Goal: Task Accomplishment & Management: Manage account settings

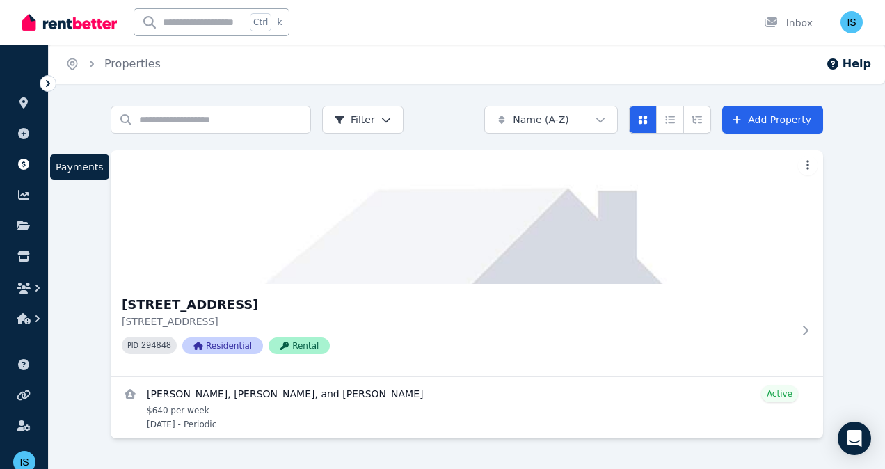
click at [25, 168] on icon at bounding box center [23, 164] width 11 height 11
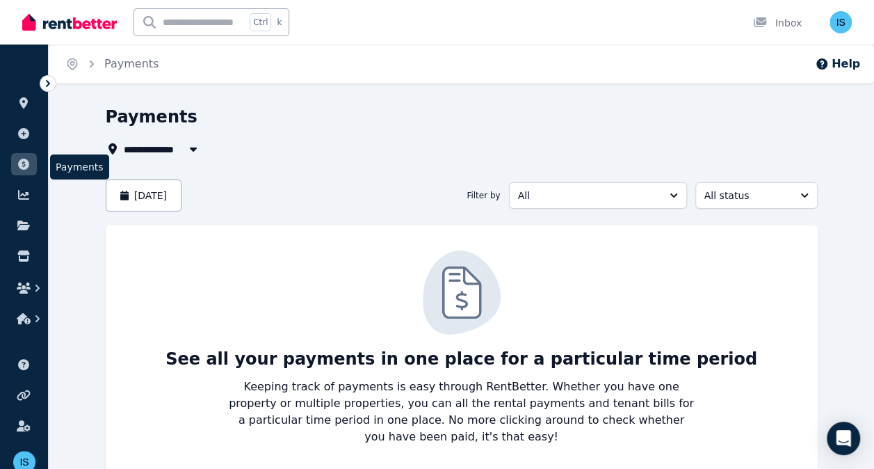
click at [26, 157] on link at bounding box center [24, 164] width 26 height 22
click at [29, 196] on icon at bounding box center [24, 194] width 14 height 11
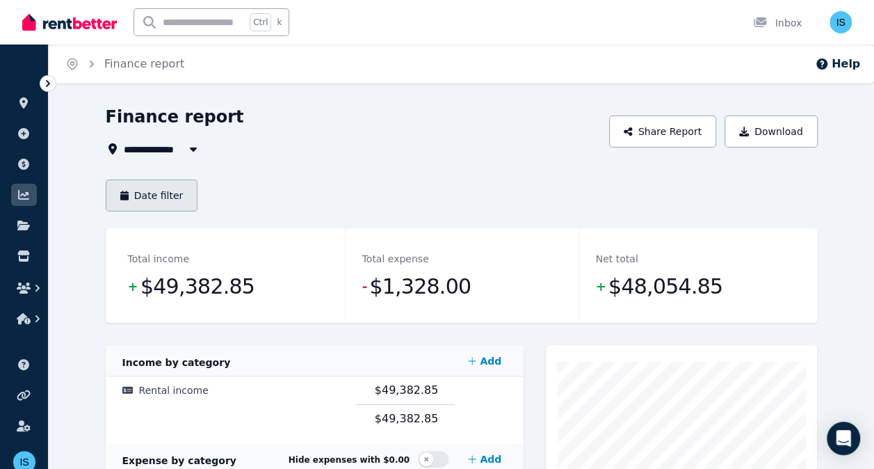
click at [166, 198] on button "Date filter" at bounding box center [152, 195] width 93 height 32
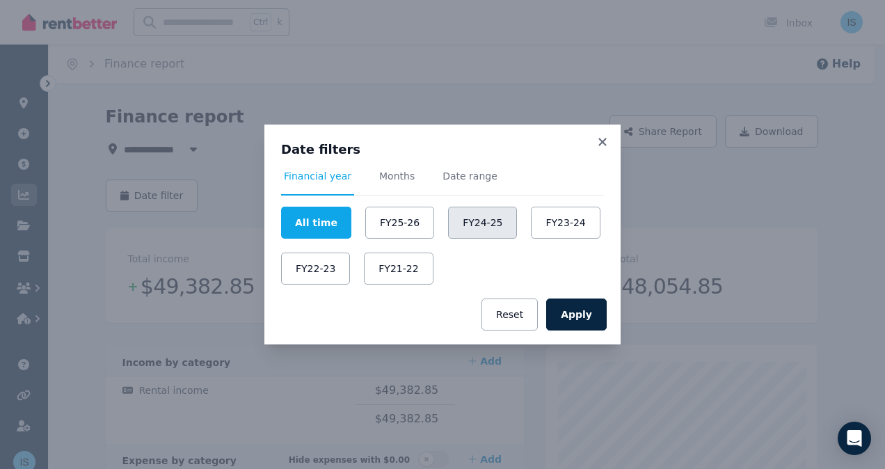
click at [449, 232] on button "FY24-25" at bounding box center [482, 223] width 69 height 32
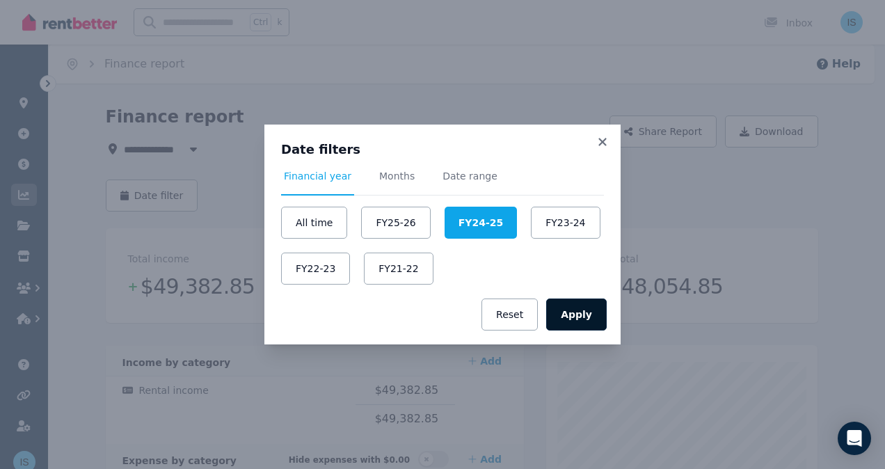
click at [581, 322] on button "Apply" at bounding box center [576, 314] width 61 height 32
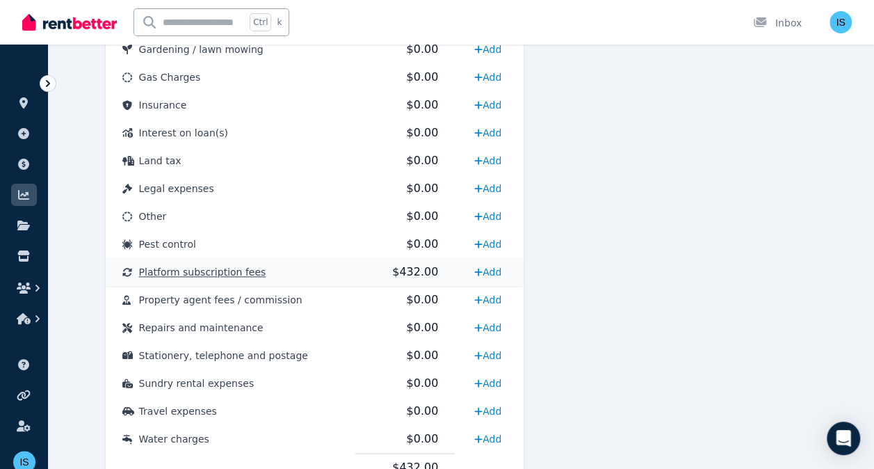
scroll to position [609, 0]
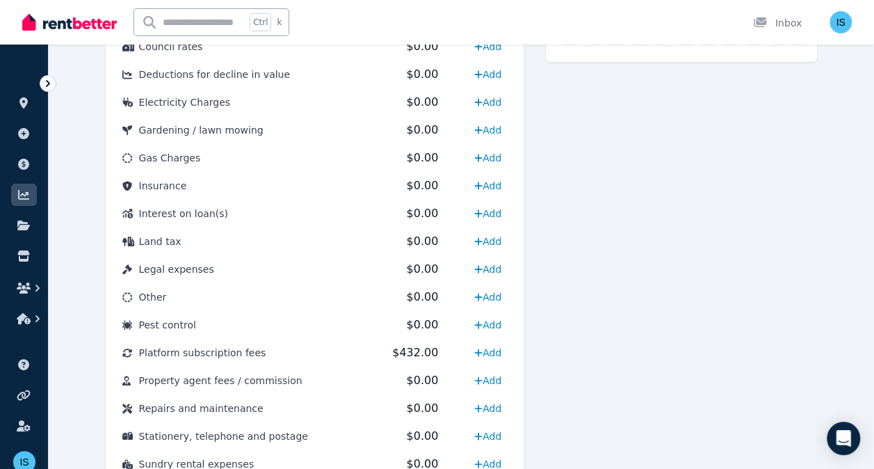
click at [554, 152] on div "Expense Platform subscription fees 432" at bounding box center [681, 160] width 271 height 848
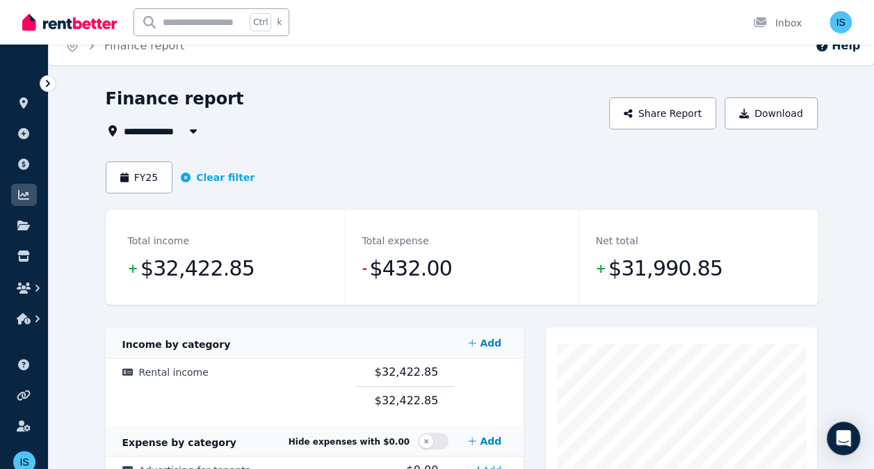
scroll to position [0, 0]
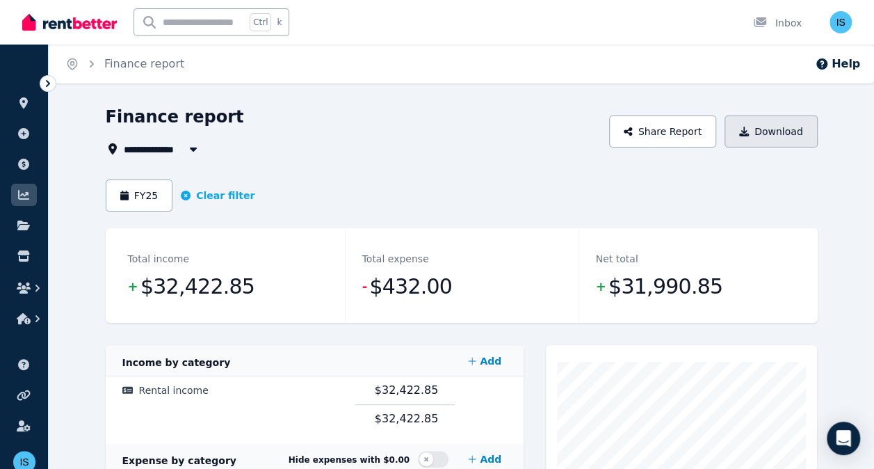
click at [764, 138] on button "Download" at bounding box center [771, 131] width 93 height 32
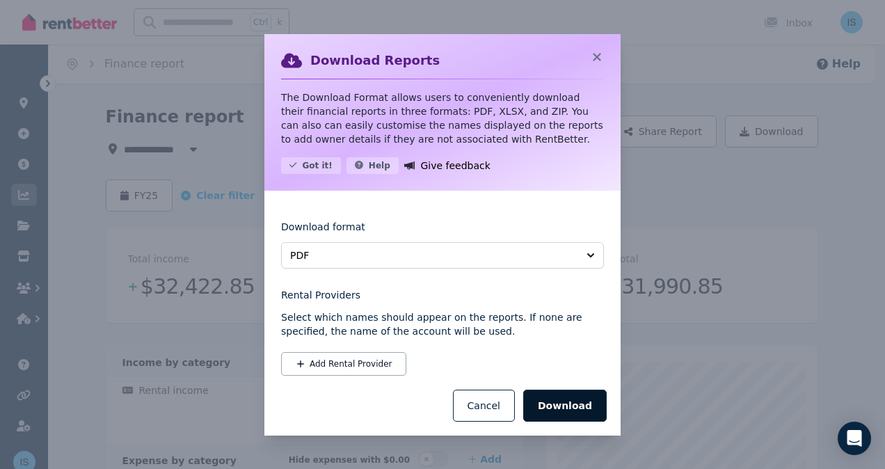
click at [567, 399] on button "Download" at bounding box center [564, 405] width 83 height 32
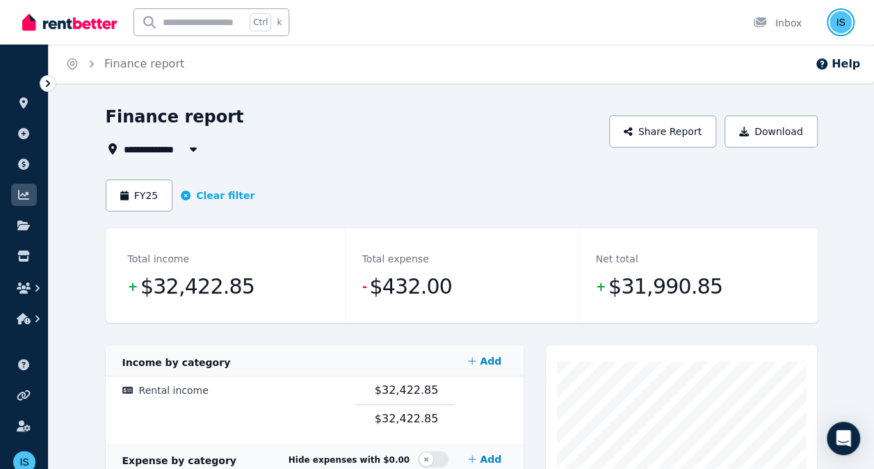
click at [841, 26] on img "button" at bounding box center [841, 22] width 22 height 22
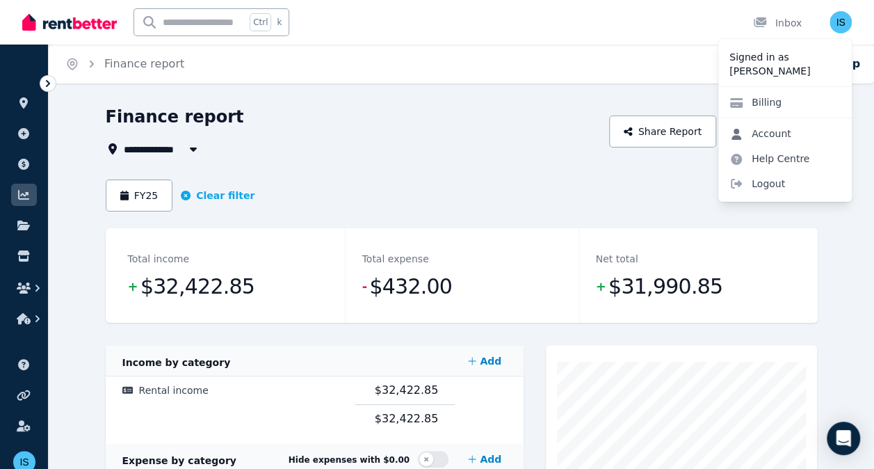
click at [766, 132] on link "Account" at bounding box center [760, 133] width 84 height 25
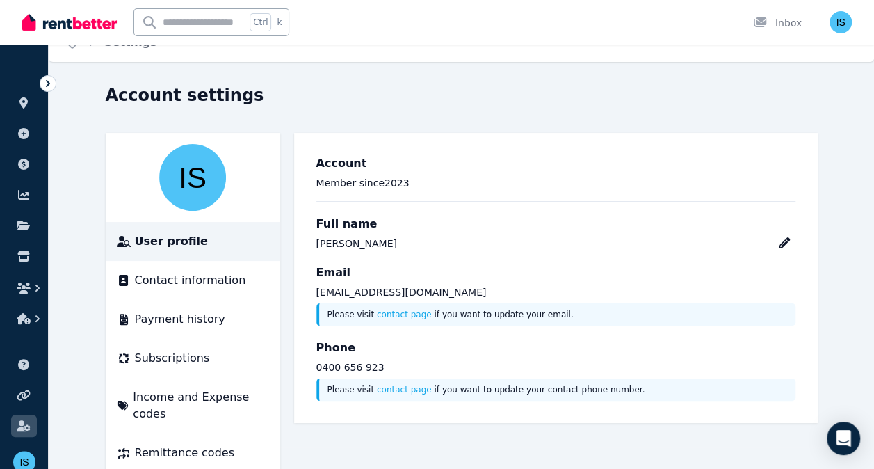
scroll to position [33, 0]
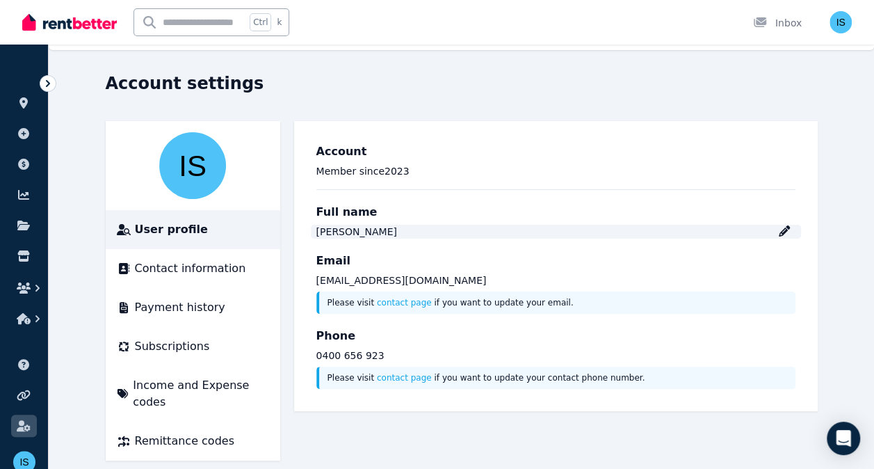
click at [783, 234] on icon at bounding box center [784, 230] width 11 height 11
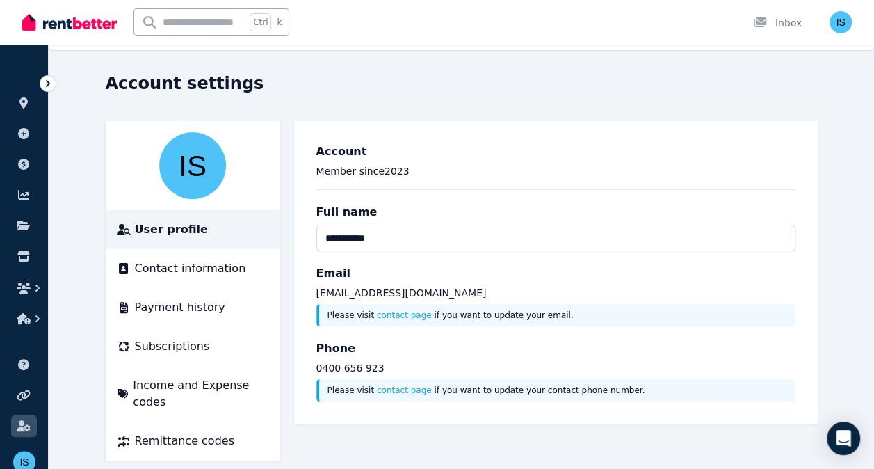
drag, startPoint x: 420, startPoint y: 243, endPoint x: 311, endPoint y: 221, distance: 111.4
click at [311, 220] on div "**********" at bounding box center [555, 272] width 501 height 280
click at [390, 239] on input "**********" at bounding box center [555, 238] width 479 height 26
drag, startPoint x: 397, startPoint y: 242, endPoint x: 314, endPoint y: 224, distance: 84.7
click at [314, 224] on div "**********" at bounding box center [555, 272] width 501 height 280
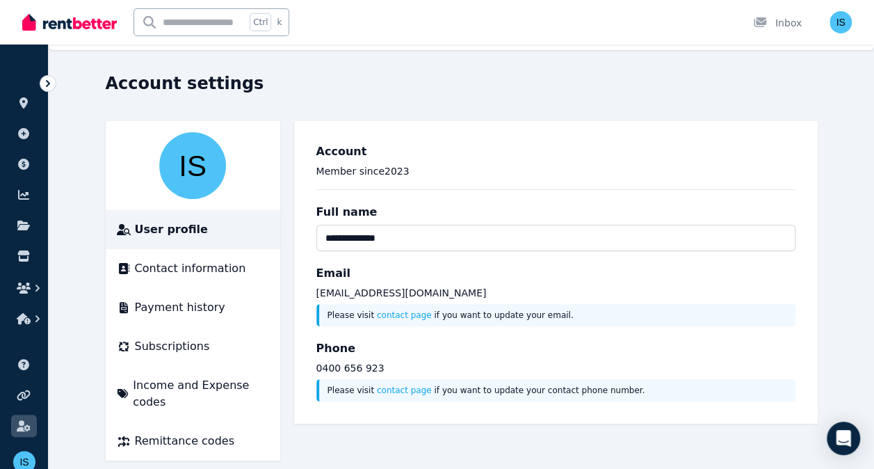
type input "**********"
click at [566, 262] on div "**********" at bounding box center [555, 272] width 501 height 280
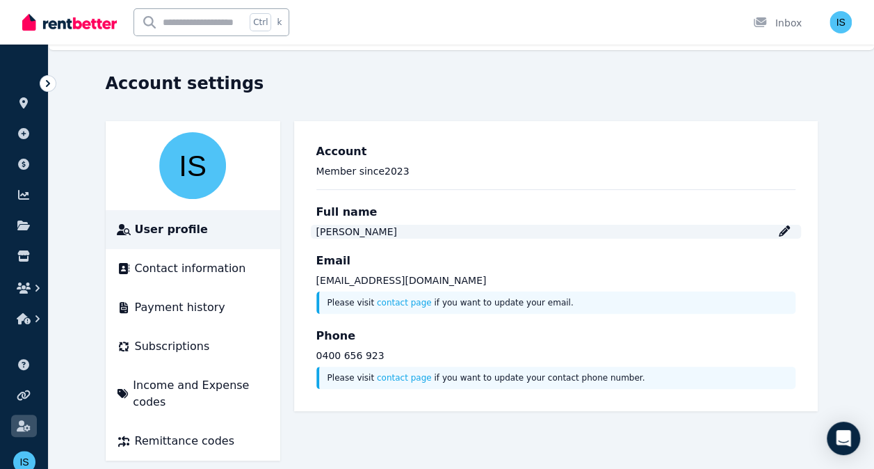
click at [780, 230] on icon at bounding box center [784, 230] width 11 height 11
click at [618, 267] on h3 "Email" at bounding box center [555, 260] width 479 height 17
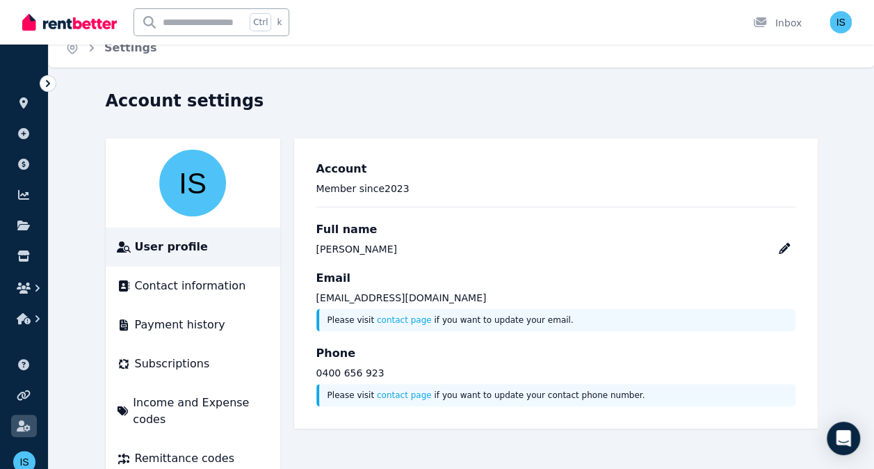
scroll to position [0, 0]
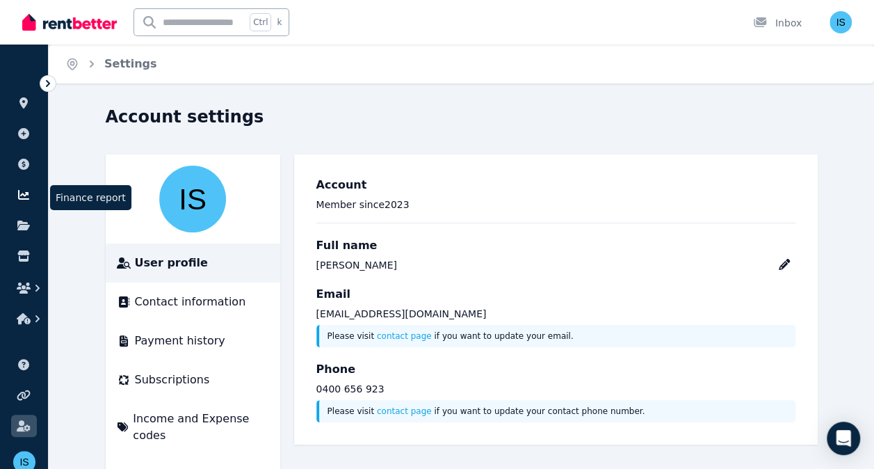
click at [25, 190] on icon at bounding box center [24, 194] width 14 height 11
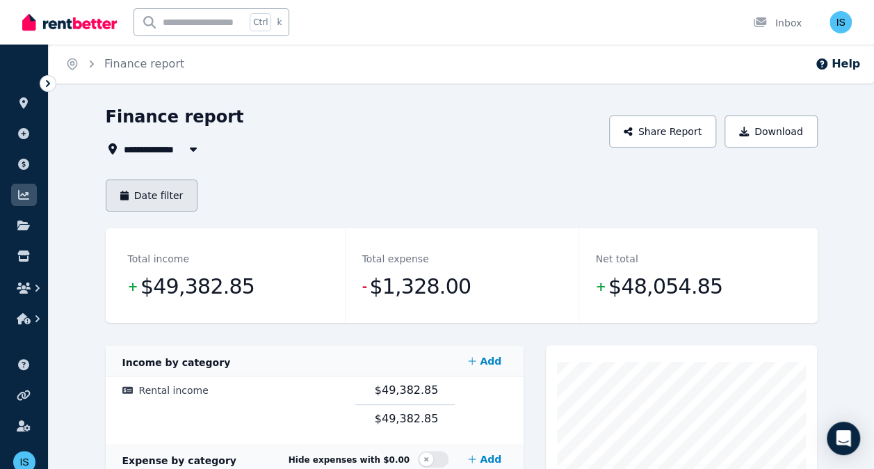
click at [174, 195] on button "Date filter" at bounding box center [152, 195] width 93 height 32
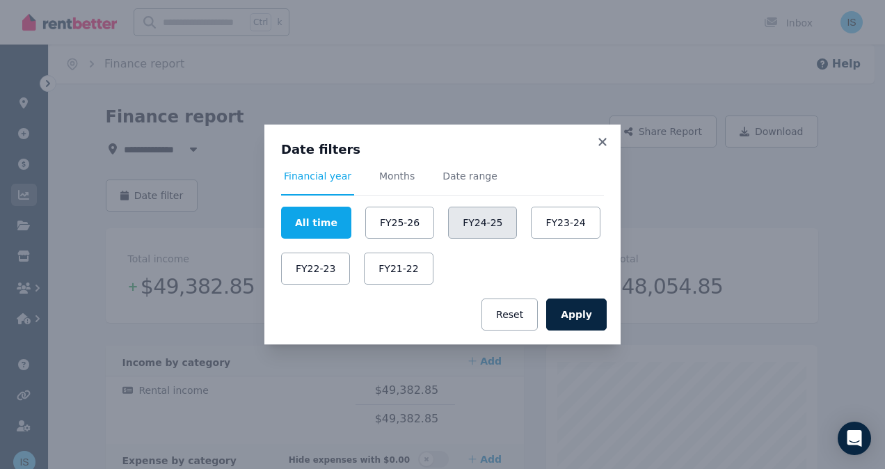
click at [459, 230] on button "FY24-25" at bounding box center [482, 223] width 69 height 32
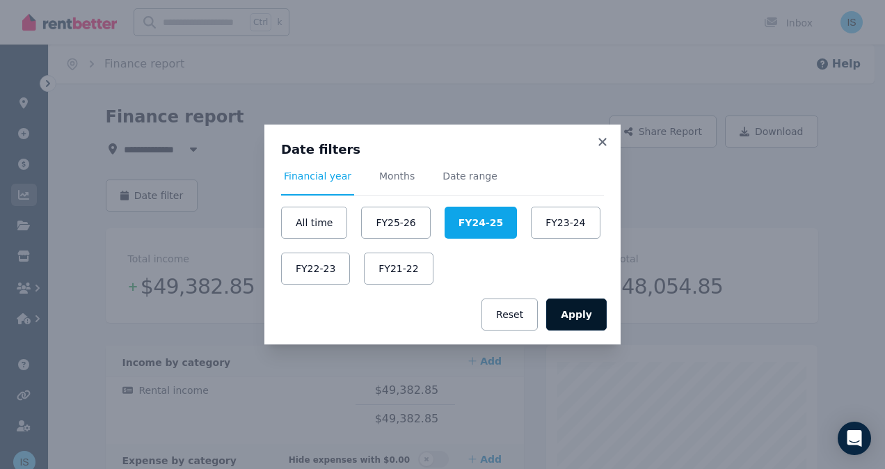
click at [581, 320] on button "Apply" at bounding box center [576, 314] width 61 height 32
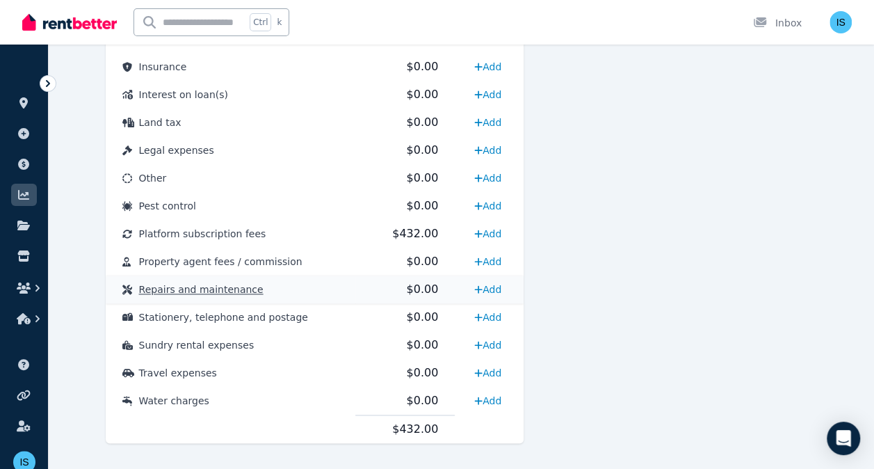
scroll to position [748, 0]
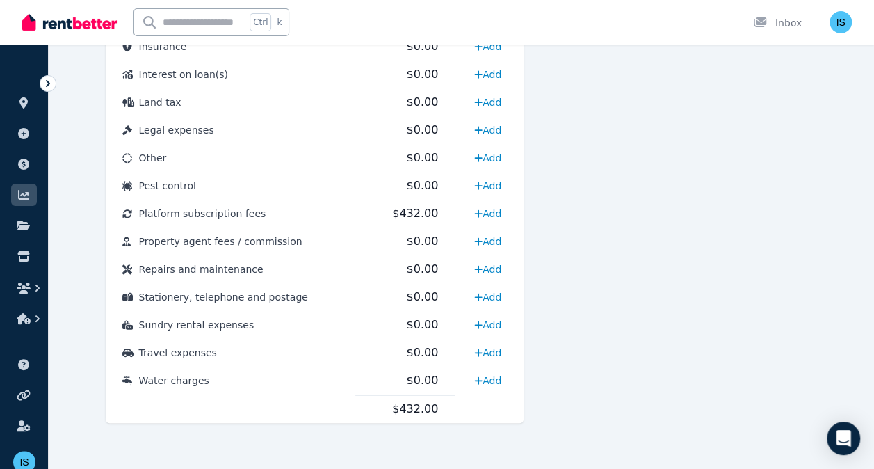
click at [543, 434] on div "Expense Platform subscription fees 432 Cost Code Amount Income by category Add …" at bounding box center [462, 21] width 712 height 848
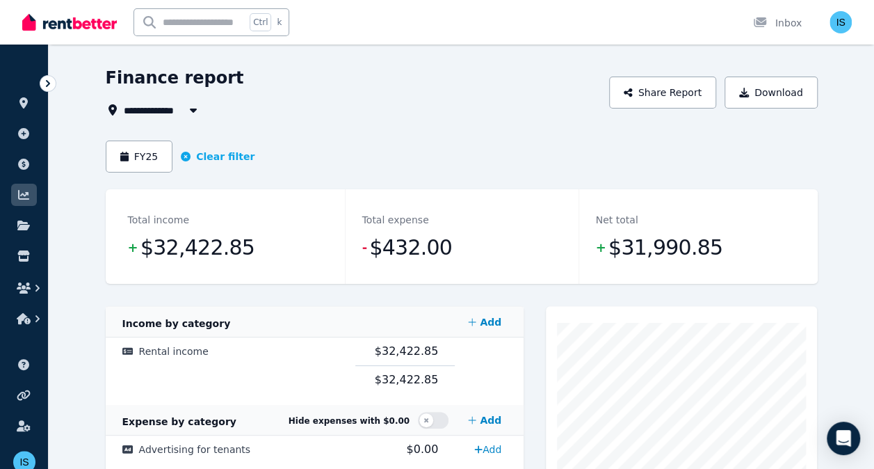
scroll to position [0, 0]
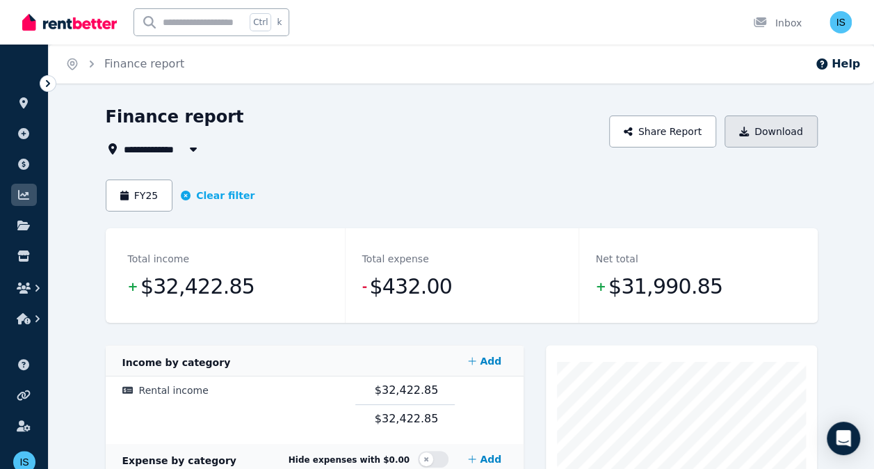
click at [757, 134] on button "Download" at bounding box center [771, 131] width 93 height 32
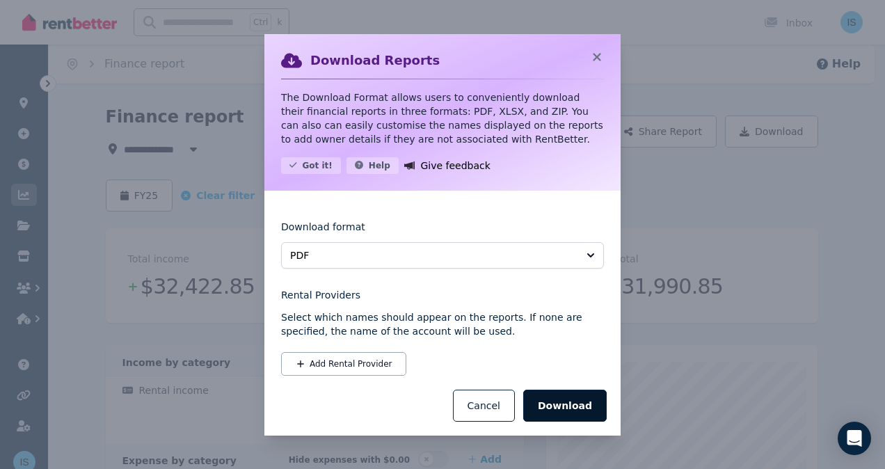
click at [568, 402] on button "Download" at bounding box center [564, 405] width 83 height 32
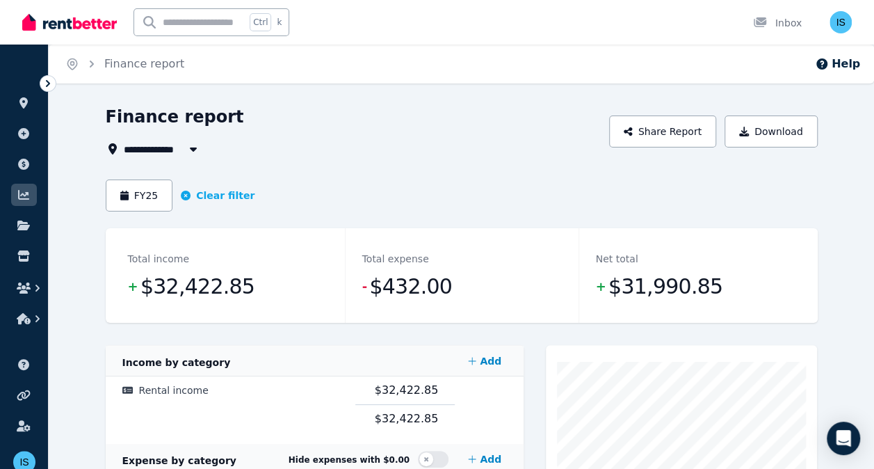
drag, startPoint x: 630, startPoint y: 200, endPoint x: 618, endPoint y: 177, distance: 26.8
click at [632, 199] on div "FY25 Clear filter" at bounding box center [462, 195] width 712 height 32
click at [17, 160] on icon at bounding box center [24, 164] width 14 height 11
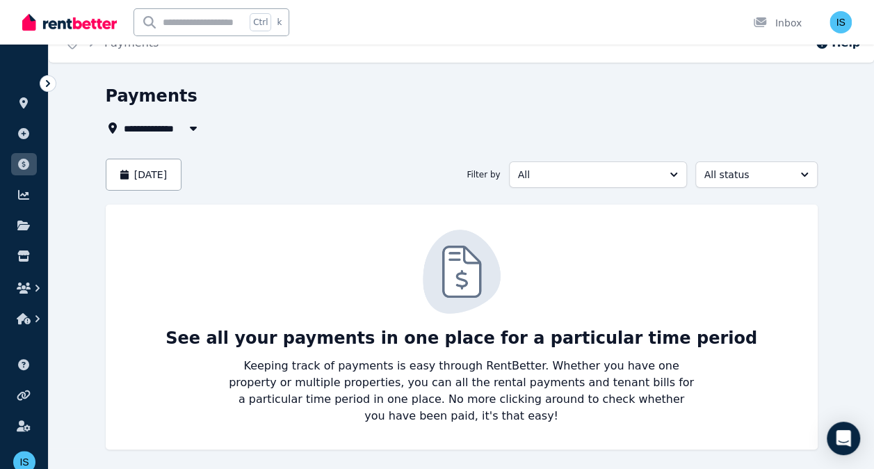
scroll to position [33, 0]
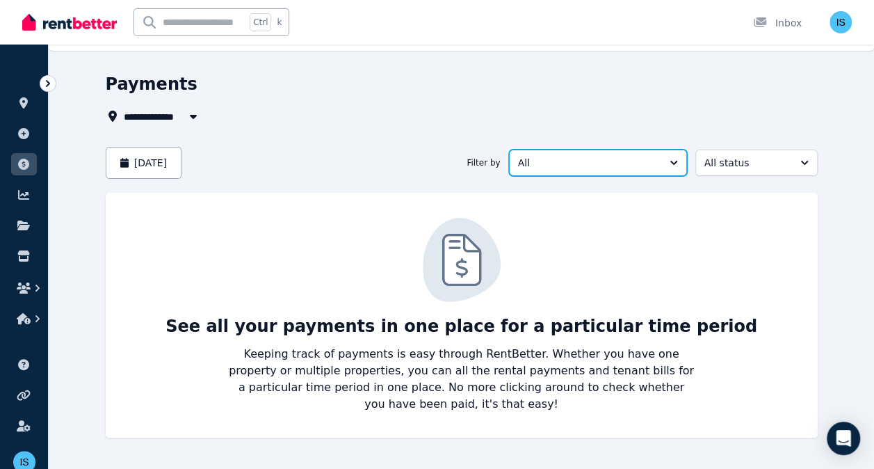
click at [616, 169] on button "All" at bounding box center [598, 163] width 178 height 26
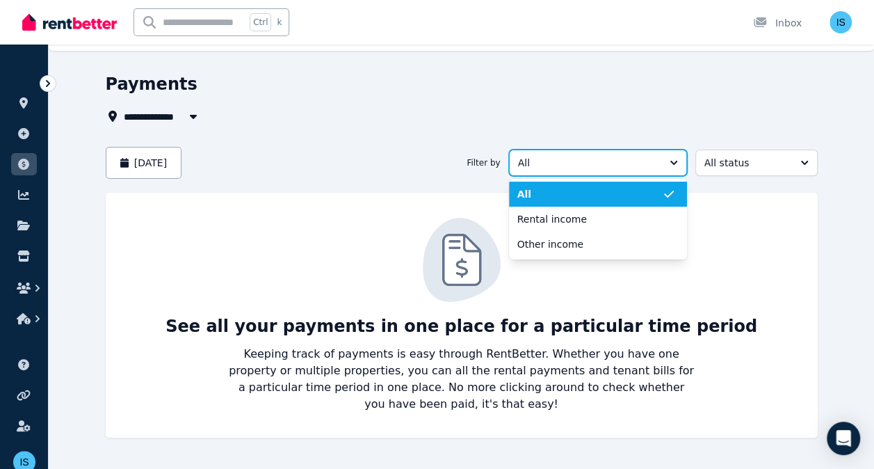
click at [616, 167] on span "All" at bounding box center [588, 163] width 140 height 14
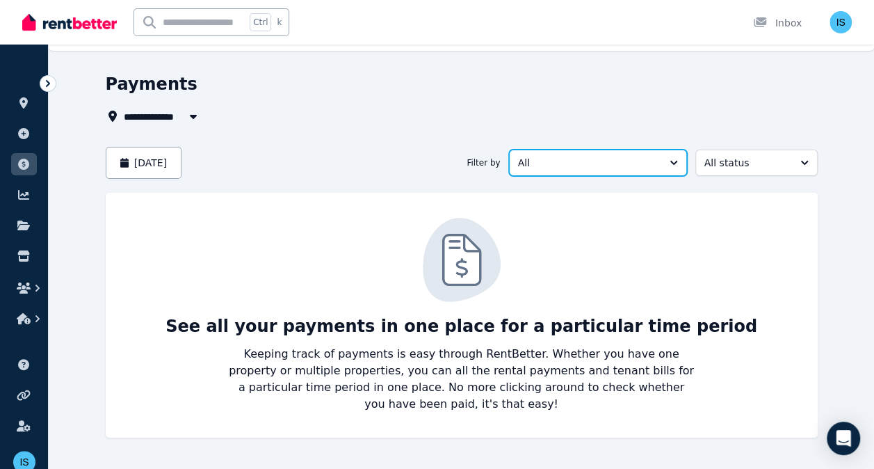
click at [591, 154] on button "All" at bounding box center [598, 163] width 178 height 26
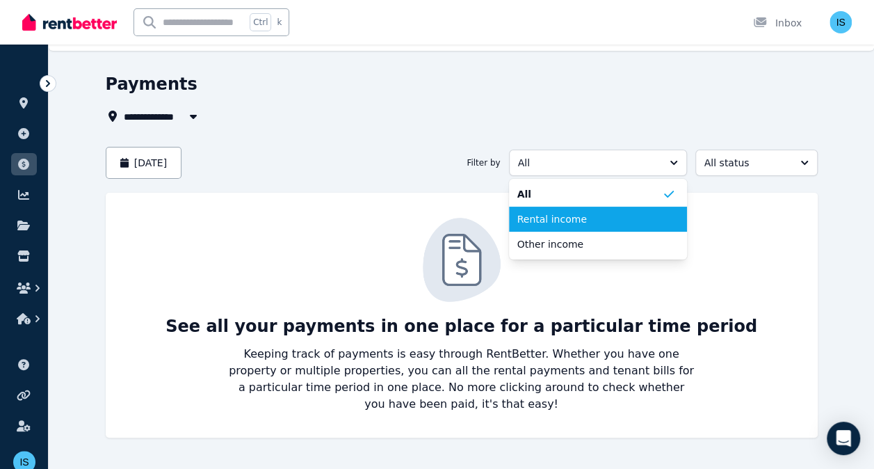
click at [583, 220] on span "Rental income" at bounding box center [589, 219] width 145 height 14
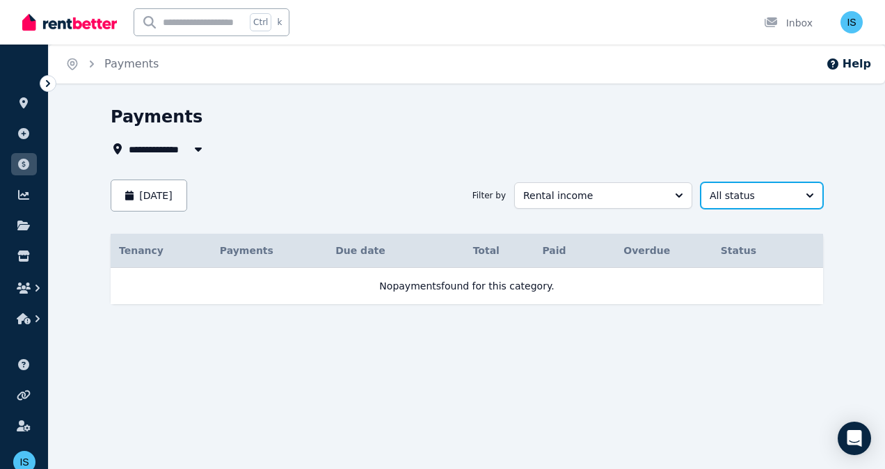
click at [717, 198] on span "All status" at bounding box center [751, 195] width 85 height 14
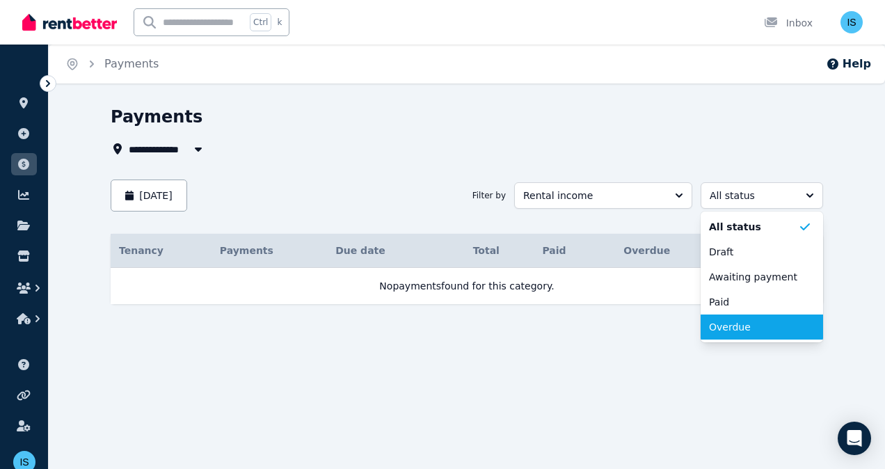
click at [728, 327] on span "Overdue" at bounding box center [753, 327] width 89 height 14
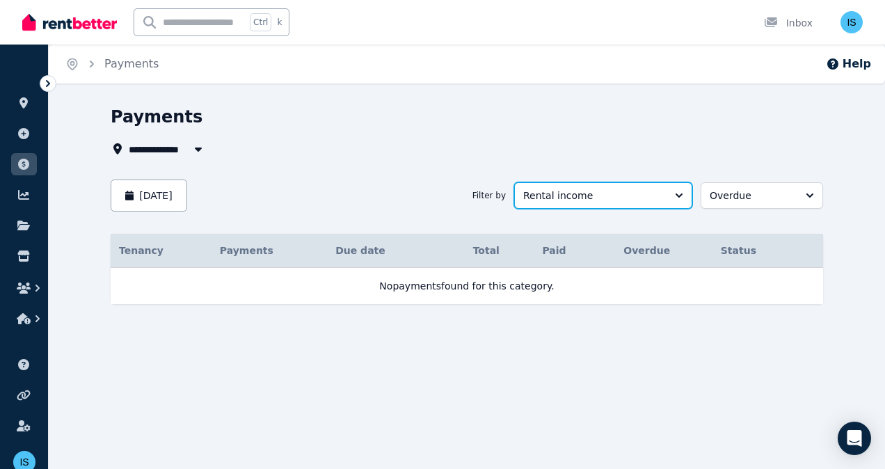
drag, startPoint x: 668, startPoint y: 196, endPoint x: 664, endPoint y: 204, distance: 8.7
click at [668, 196] on button "Rental income" at bounding box center [603, 195] width 178 height 26
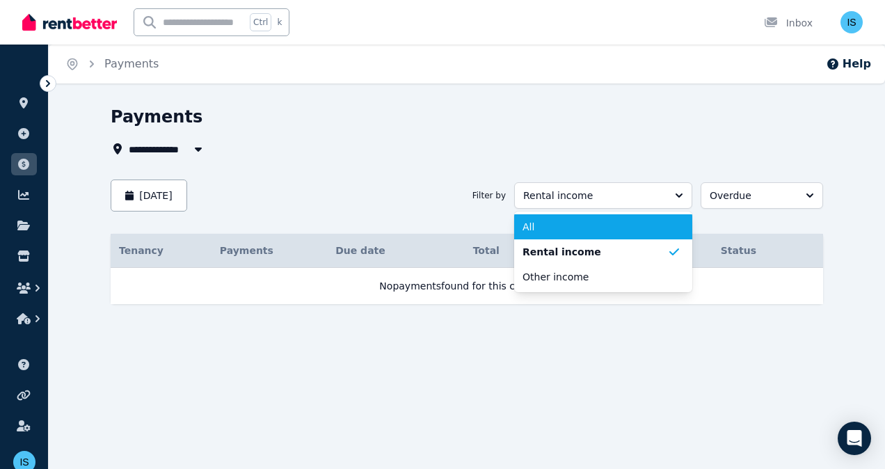
click at [605, 236] on li "All" at bounding box center [603, 226] width 178 height 25
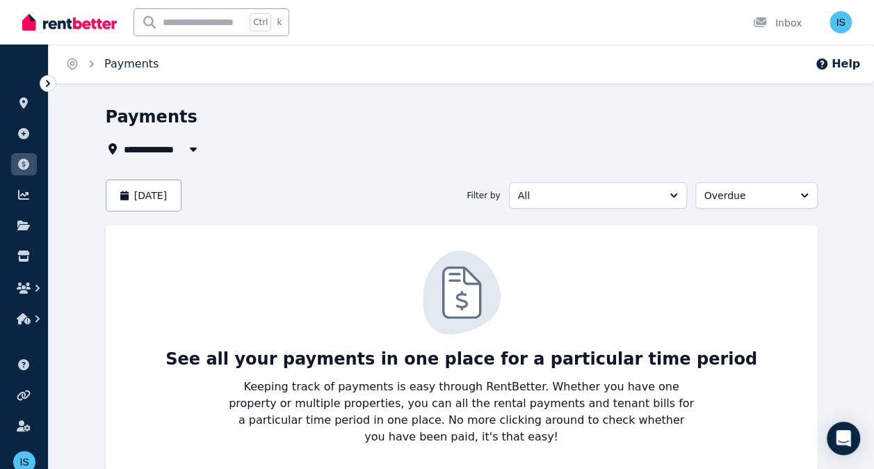
click at [120, 62] on link "Payments" at bounding box center [131, 63] width 54 height 13
click at [144, 69] on link "Payments" at bounding box center [131, 63] width 54 height 13
click at [21, 177] on li "Payments" at bounding box center [24, 167] width 26 height 28
click at [30, 198] on icon at bounding box center [24, 194] width 14 height 11
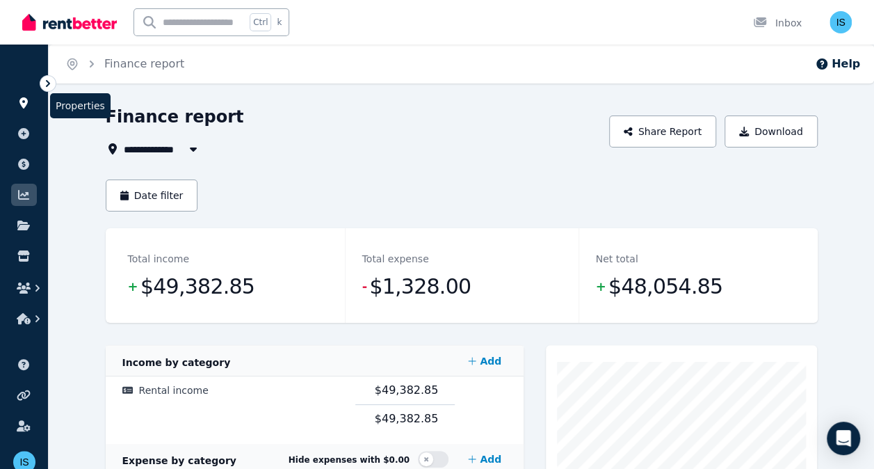
click at [24, 111] on link at bounding box center [24, 103] width 26 height 22
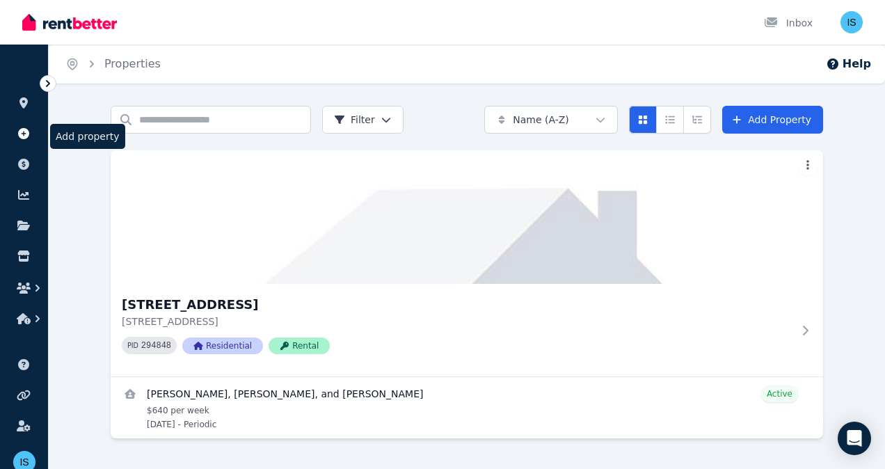
click at [28, 127] on link at bounding box center [24, 133] width 26 height 22
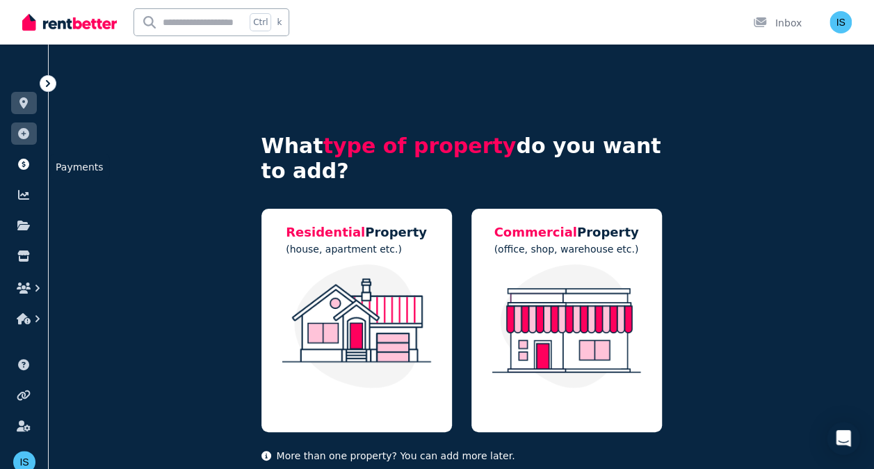
click at [26, 166] on icon at bounding box center [23, 164] width 11 height 11
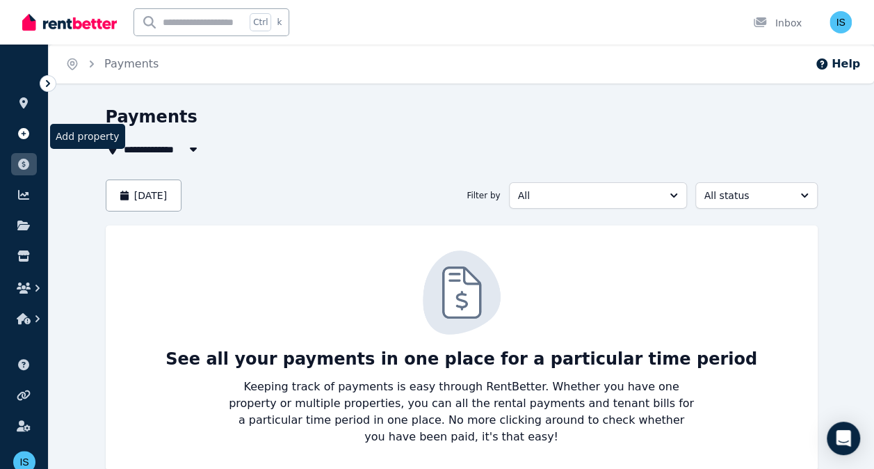
click at [24, 131] on icon at bounding box center [23, 133] width 11 height 11
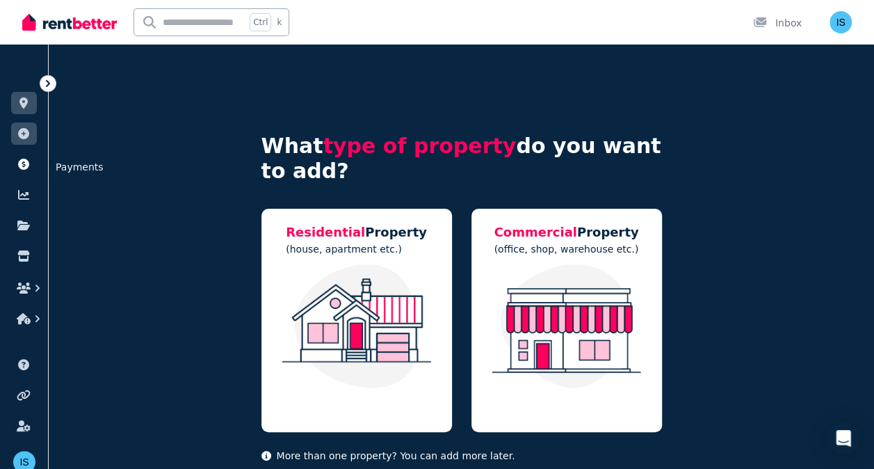
click at [28, 160] on icon at bounding box center [24, 164] width 14 height 11
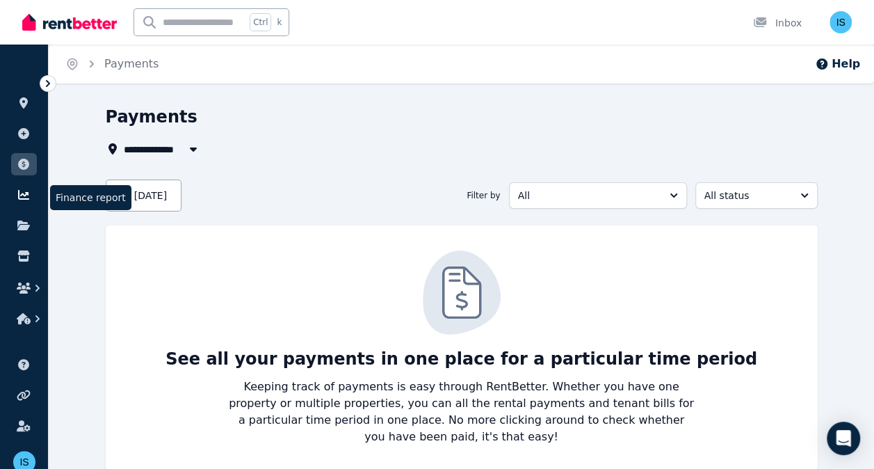
click at [29, 188] on link at bounding box center [24, 195] width 26 height 22
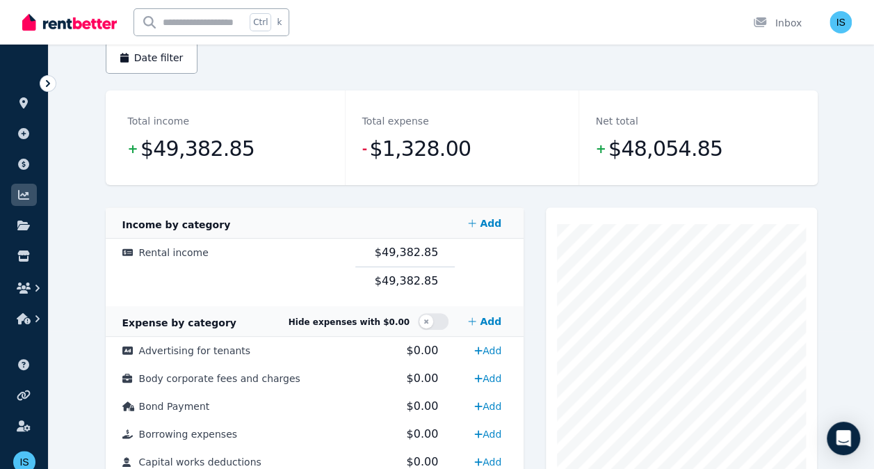
scroll to position [70, 0]
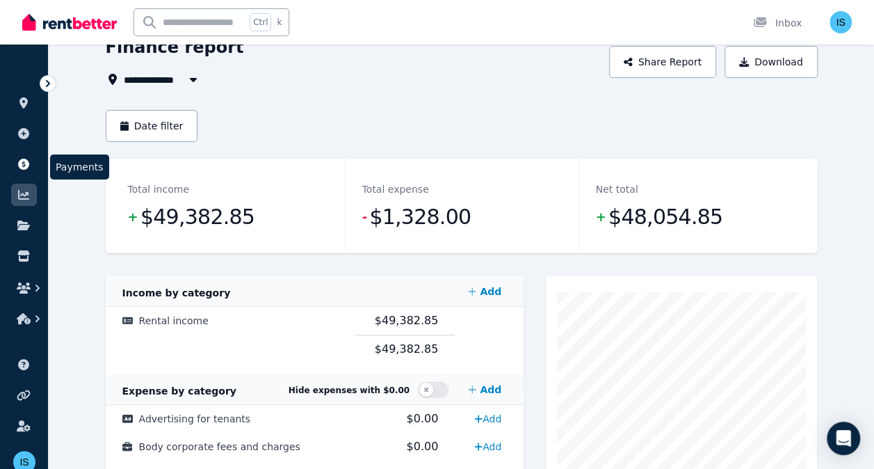
click at [27, 171] on link at bounding box center [24, 164] width 26 height 22
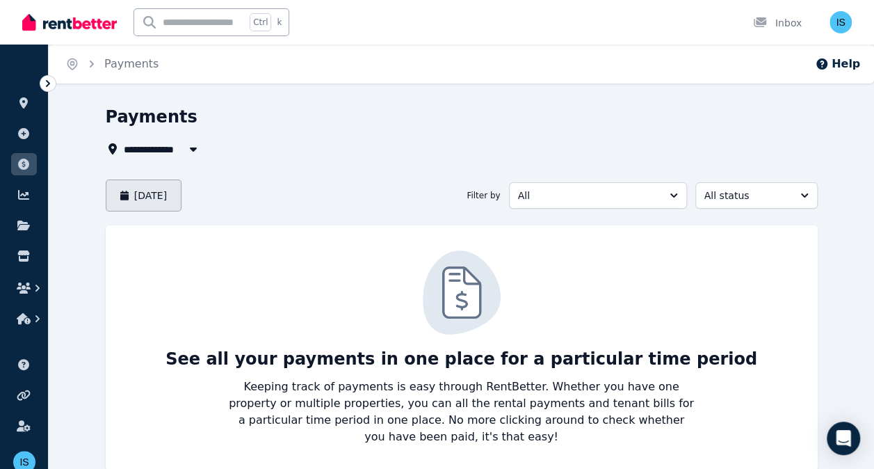
click at [180, 205] on button "[DATE]" at bounding box center [144, 195] width 77 height 32
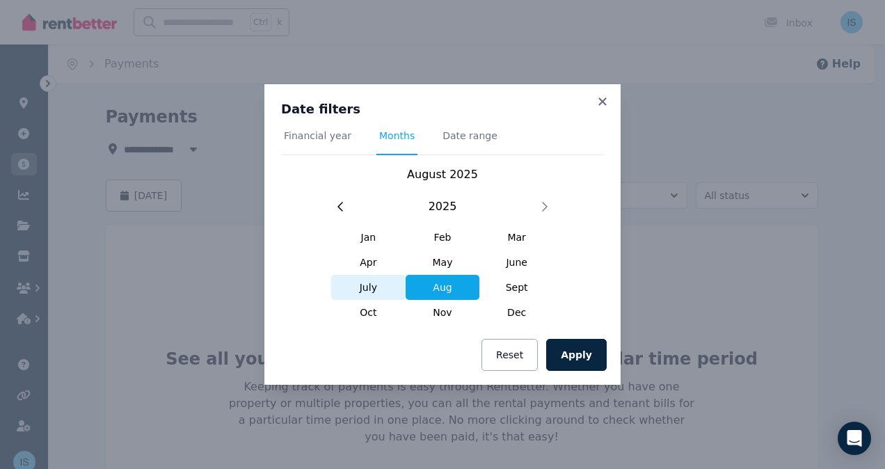
click at [366, 293] on span "July" at bounding box center [368, 287] width 74 height 25
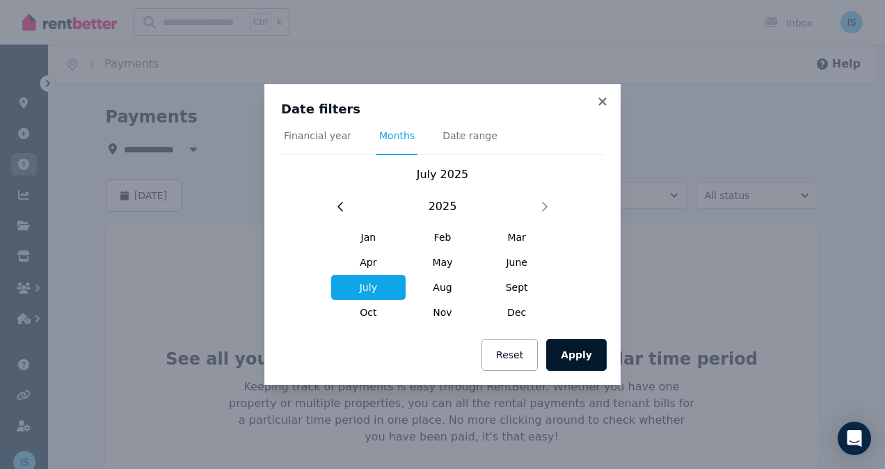
click at [587, 351] on button "Apply" at bounding box center [576, 355] width 61 height 32
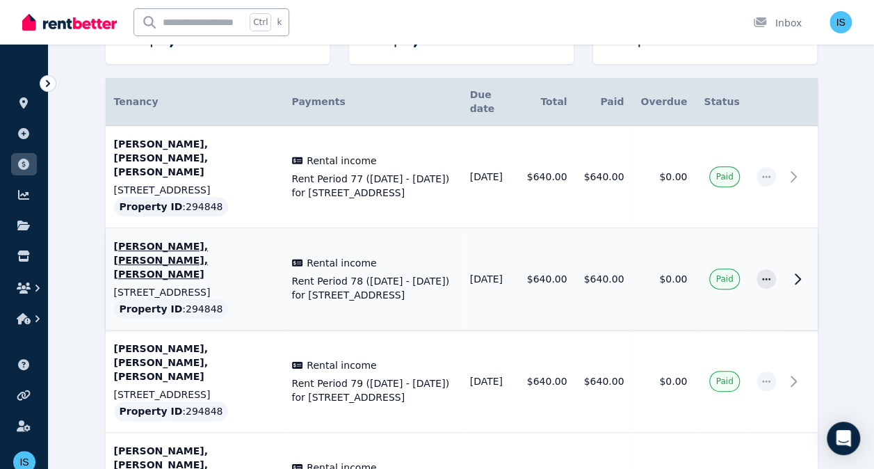
scroll to position [298, 0]
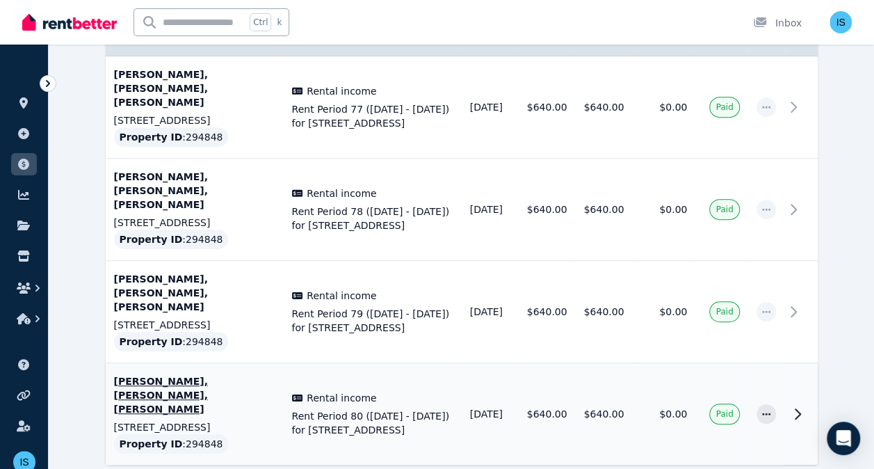
click at [801, 405] on icon at bounding box center [797, 413] width 17 height 17
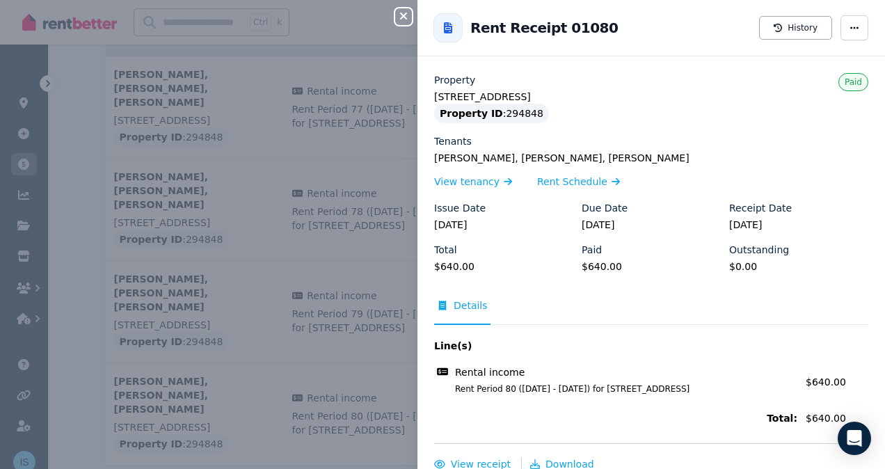
click at [381, 418] on div "Close panel Back to Rent Receipt 01080 History Property [STREET_ADDRESS] Proper…" at bounding box center [442, 234] width 885 height 469
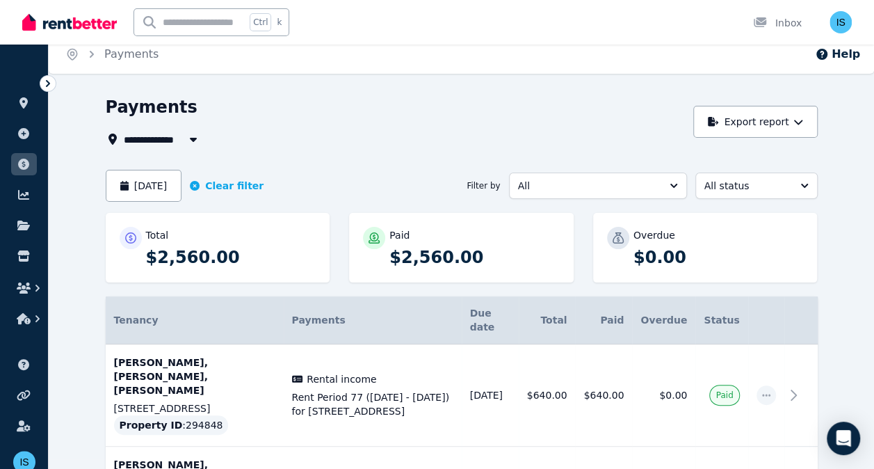
scroll to position [0, 0]
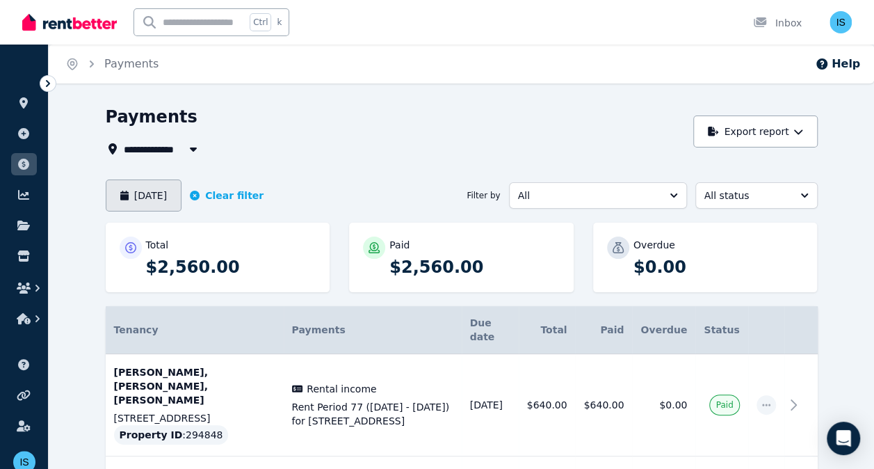
click at [177, 203] on button "[DATE]" at bounding box center [144, 195] width 77 height 32
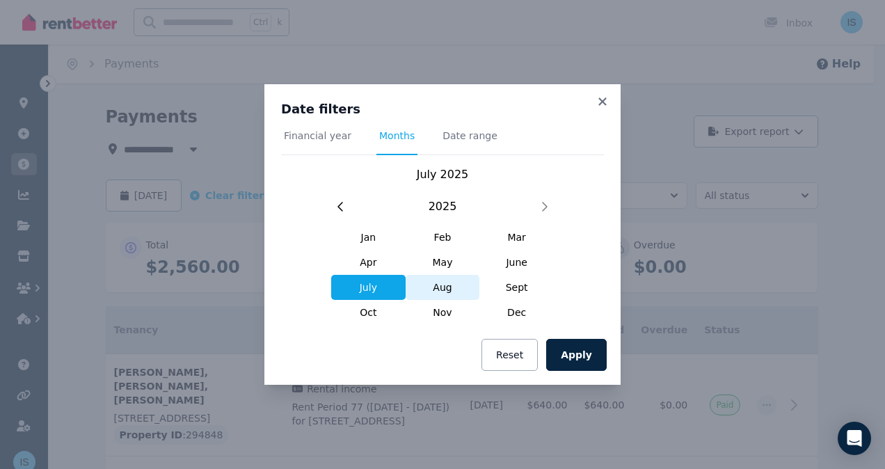
click at [447, 291] on span "Aug" at bounding box center [442, 287] width 74 height 25
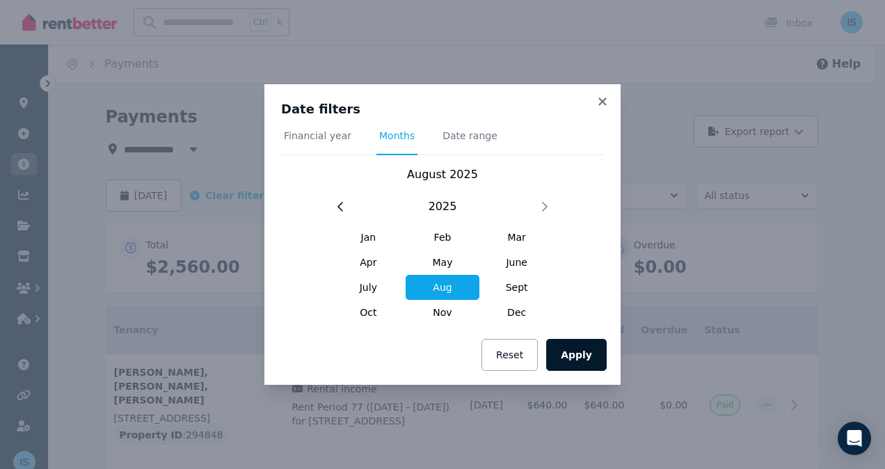
click at [580, 358] on button "Apply" at bounding box center [576, 355] width 61 height 32
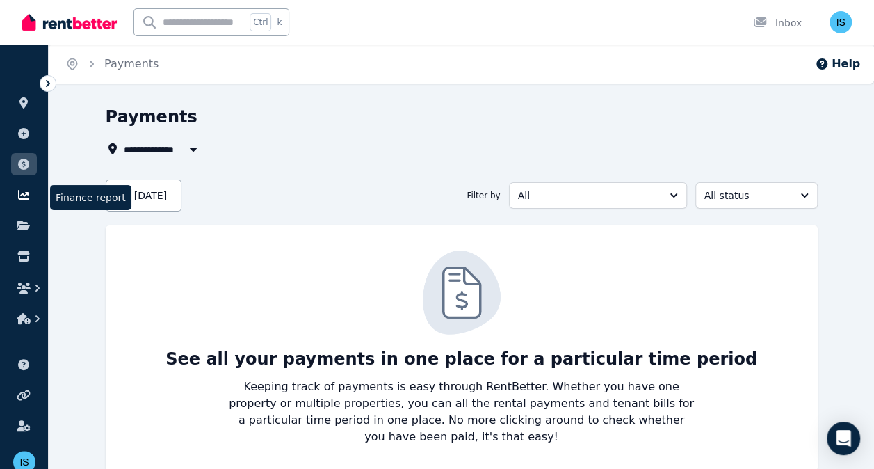
click at [28, 193] on icon at bounding box center [23, 195] width 11 height 10
